Goal: Transaction & Acquisition: Obtain resource

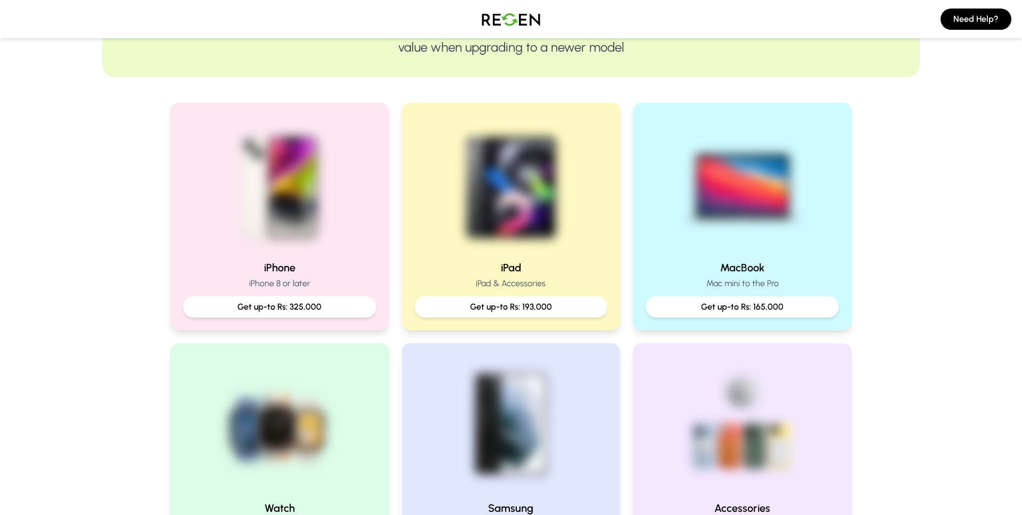
scroll to position [216, 0]
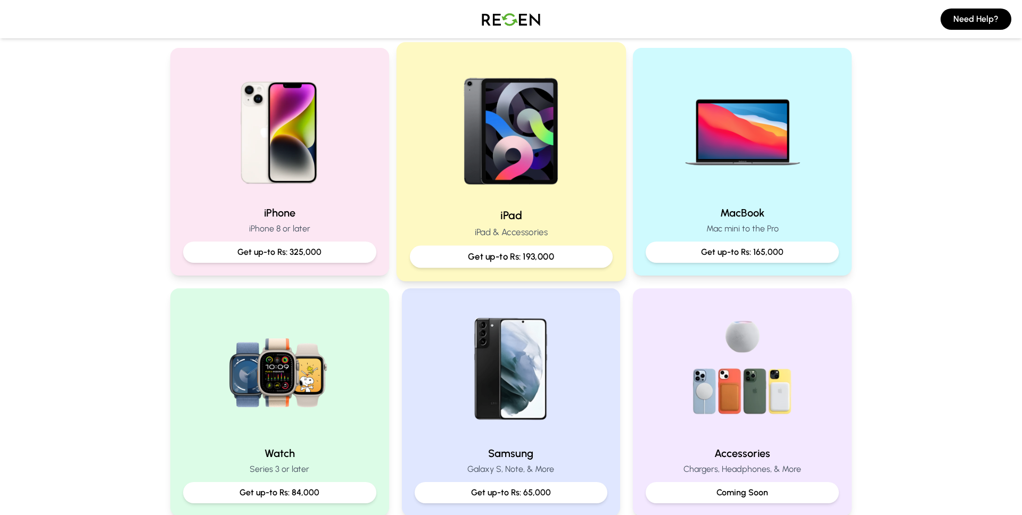
click at [513, 170] on img at bounding box center [511, 127] width 143 height 143
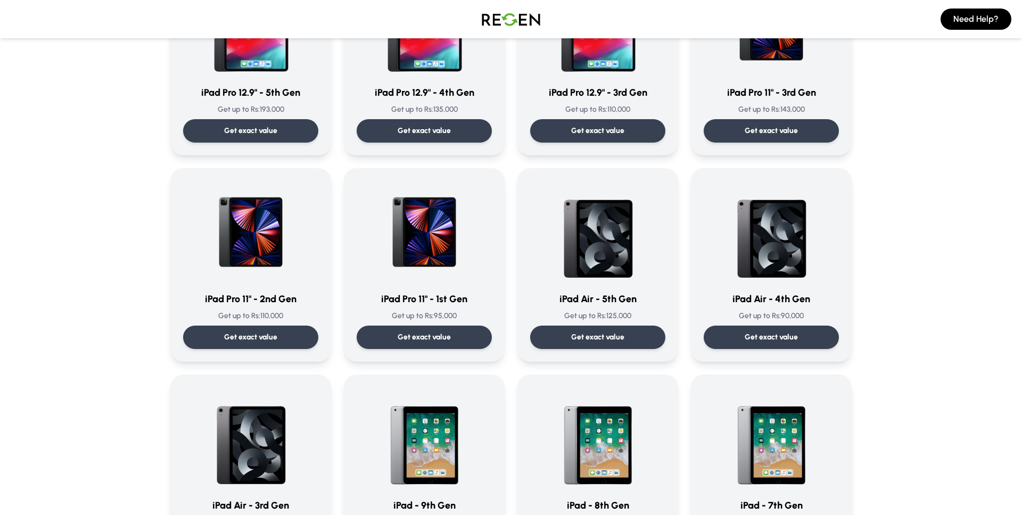
scroll to position [198, 0]
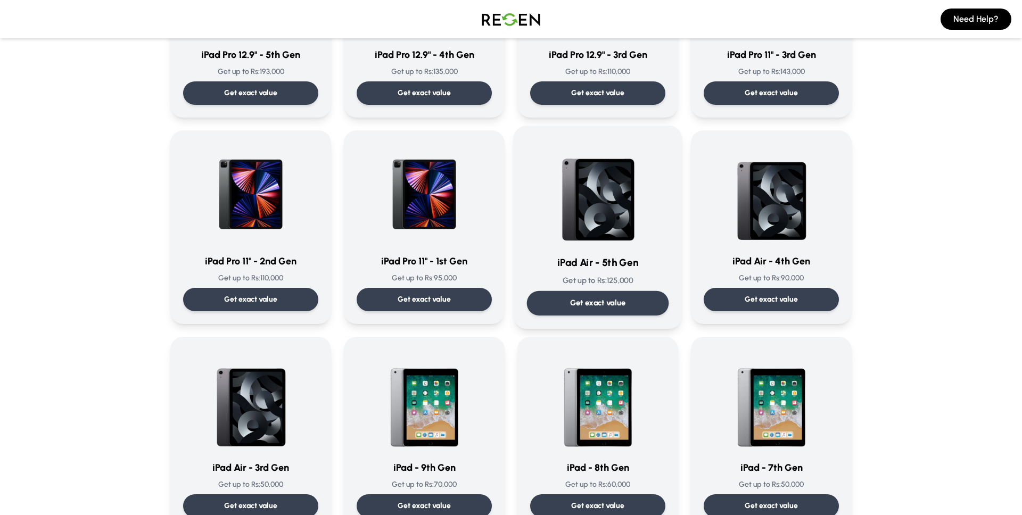
click at [591, 209] on img at bounding box center [598, 193] width 108 height 108
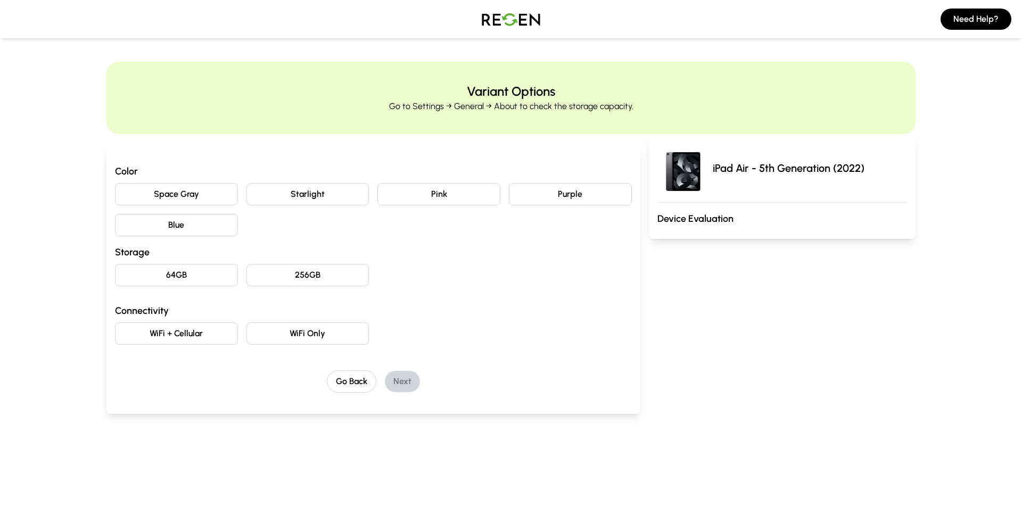
click at [177, 192] on button "Space Gray" at bounding box center [176, 194] width 123 height 22
click at [163, 275] on button "64GB" at bounding box center [176, 275] width 123 height 22
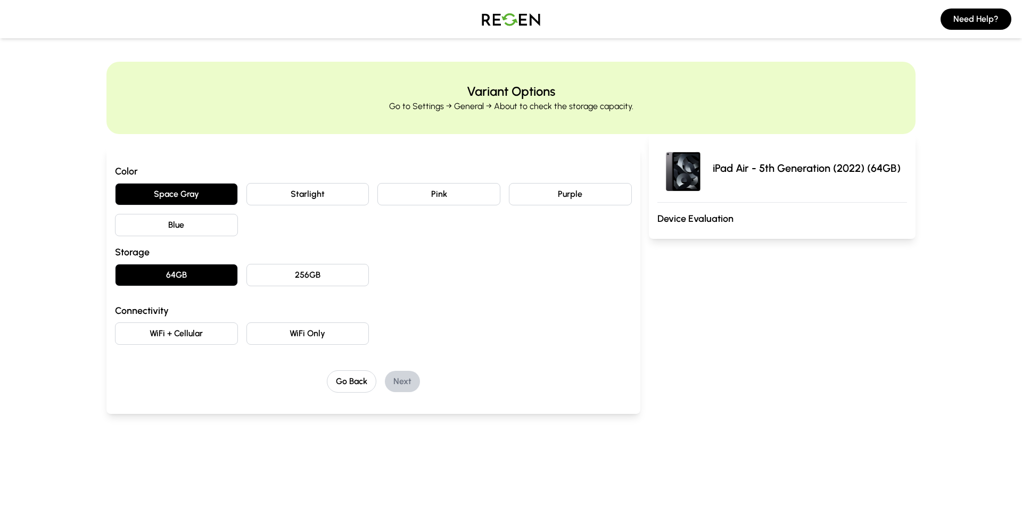
click at [282, 335] on button "WiFi Only" at bounding box center [307, 334] width 123 height 22
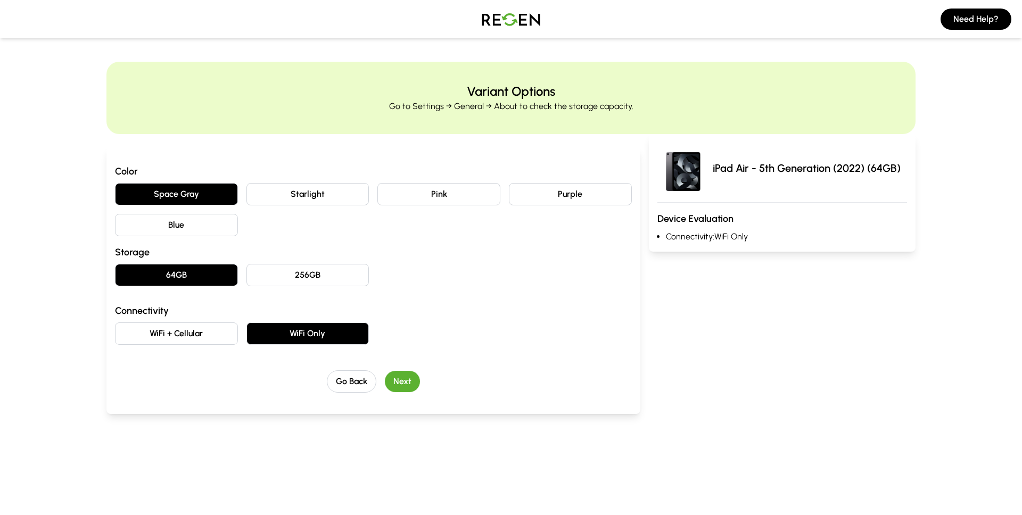
click at [408, 384] on button "Next" at bounding box center [402, 381] width 35 height 21
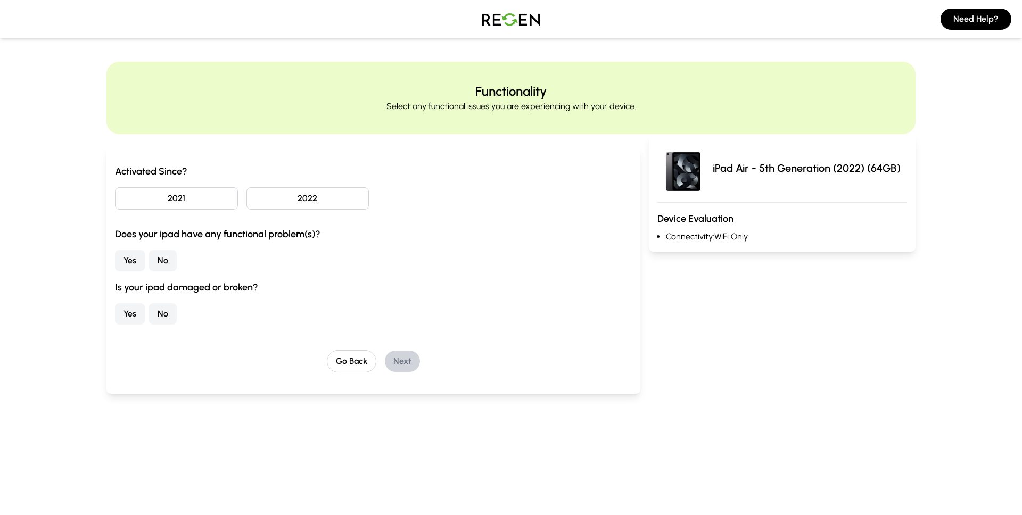
click at [157, 260] on button "No" at bounding box center [163, 260] width 28 height 21
click at [169, 316] on button "No" at bounding box center [163, 313] width 28 height 21
click at [330, 196] on button "2022" at bounding box center [307, 198] width 123 height 22
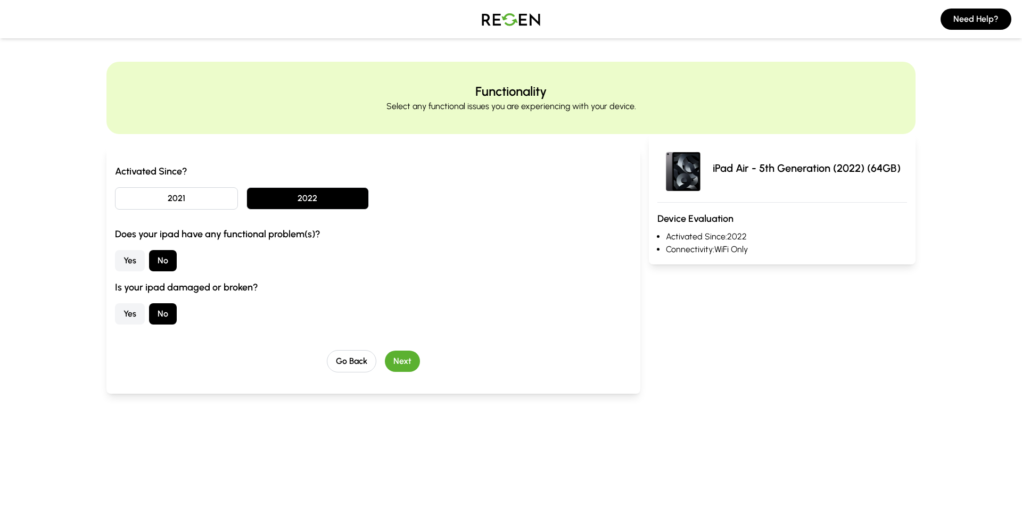
click at [395, 363] on button "Next" at bounding box center [402, 361] width 35 height 21
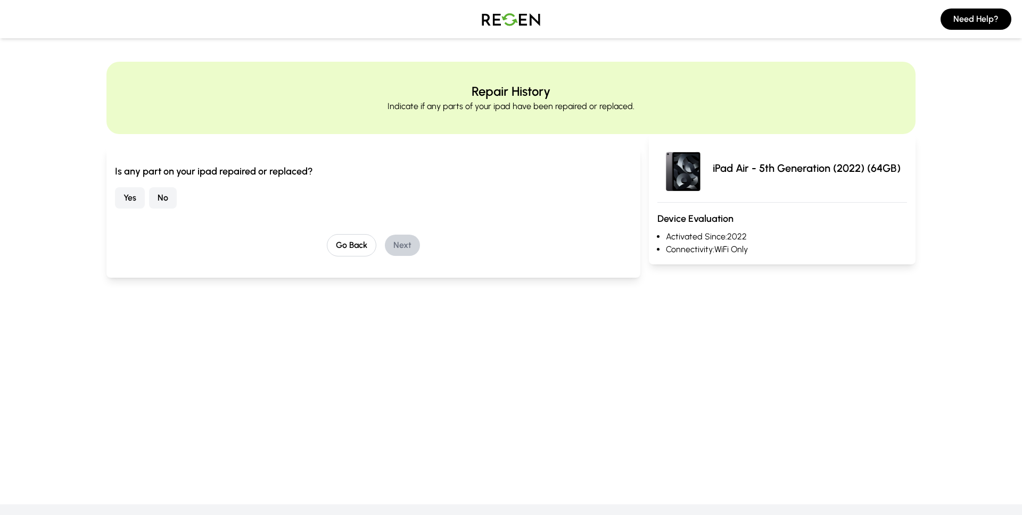
click at [164, 202] on button "No" at bounding box center [163, 197] width 28 height 21
click at [399, 242] on button "Next" at bounding box center [402, 245] width 35 height 21
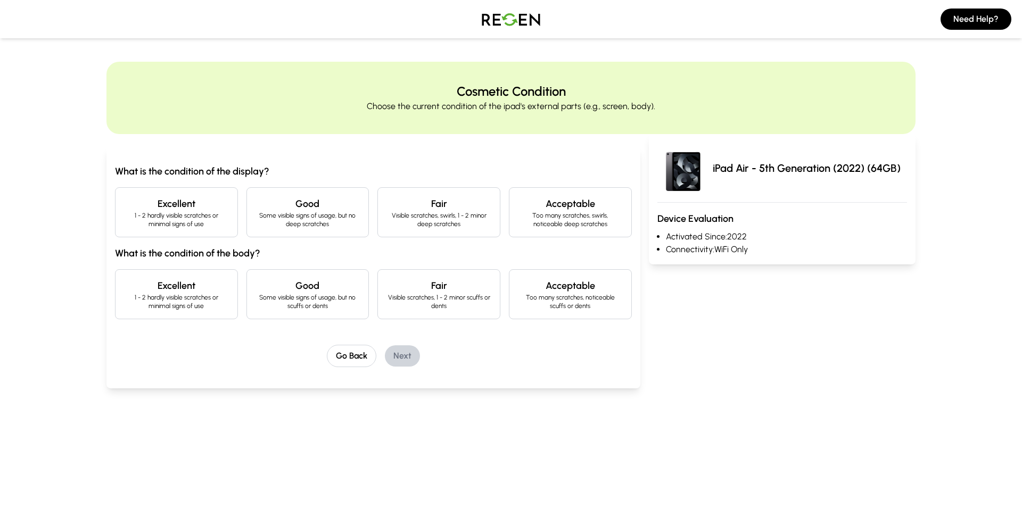
click at [157, 217] on p "1 - 2 hardly visible scratches or minimal signs of use" at bounding box center [176, 219] width 105 height 17
click at [176, 306] on p "1 - 2 hardly visible scratches or minimal signs of use" at bounding box center [176, 301] width 105 height 17
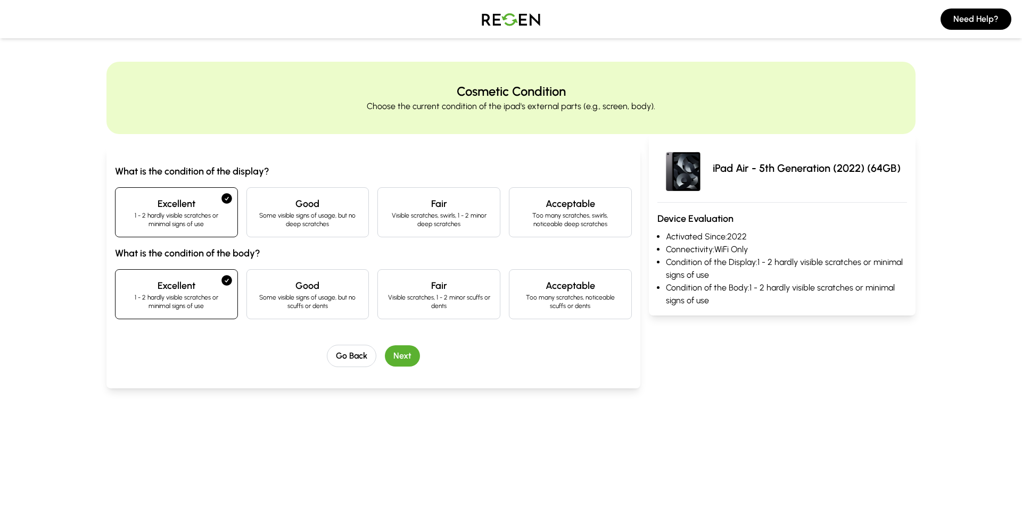
click at [392, 354] on button "Next" at bounding box center [402, 356] width 35 height 21
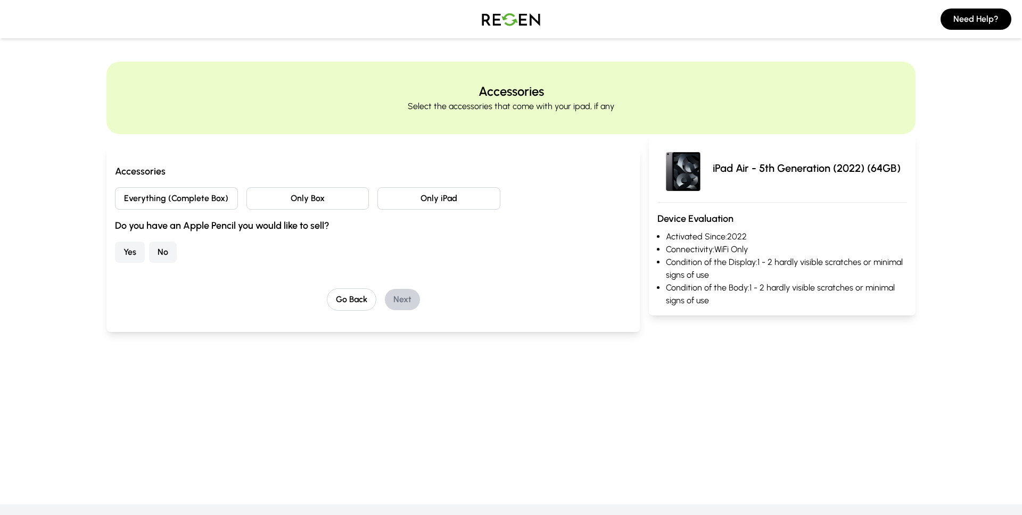
click at [165, 194] on button "Everything (Complete Box)" at bounding box center [176, 198] width 123 height 22
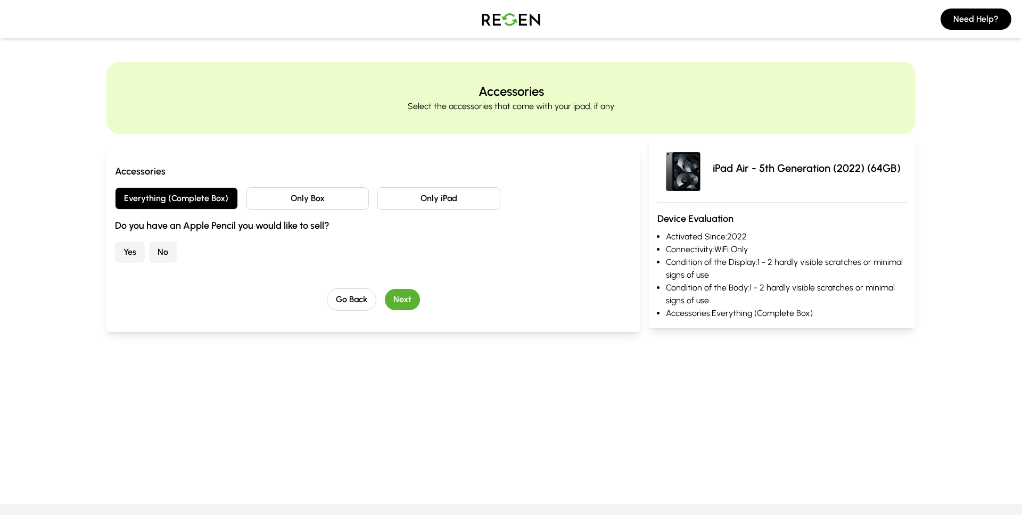
click at [165, 245] on button "No" at bounding box center [163, 252] width 28 height 21
click at [400, 295] on button "Next" at bounding box center [402, 299] width 35 height 21
